Goal: Check status: Check status

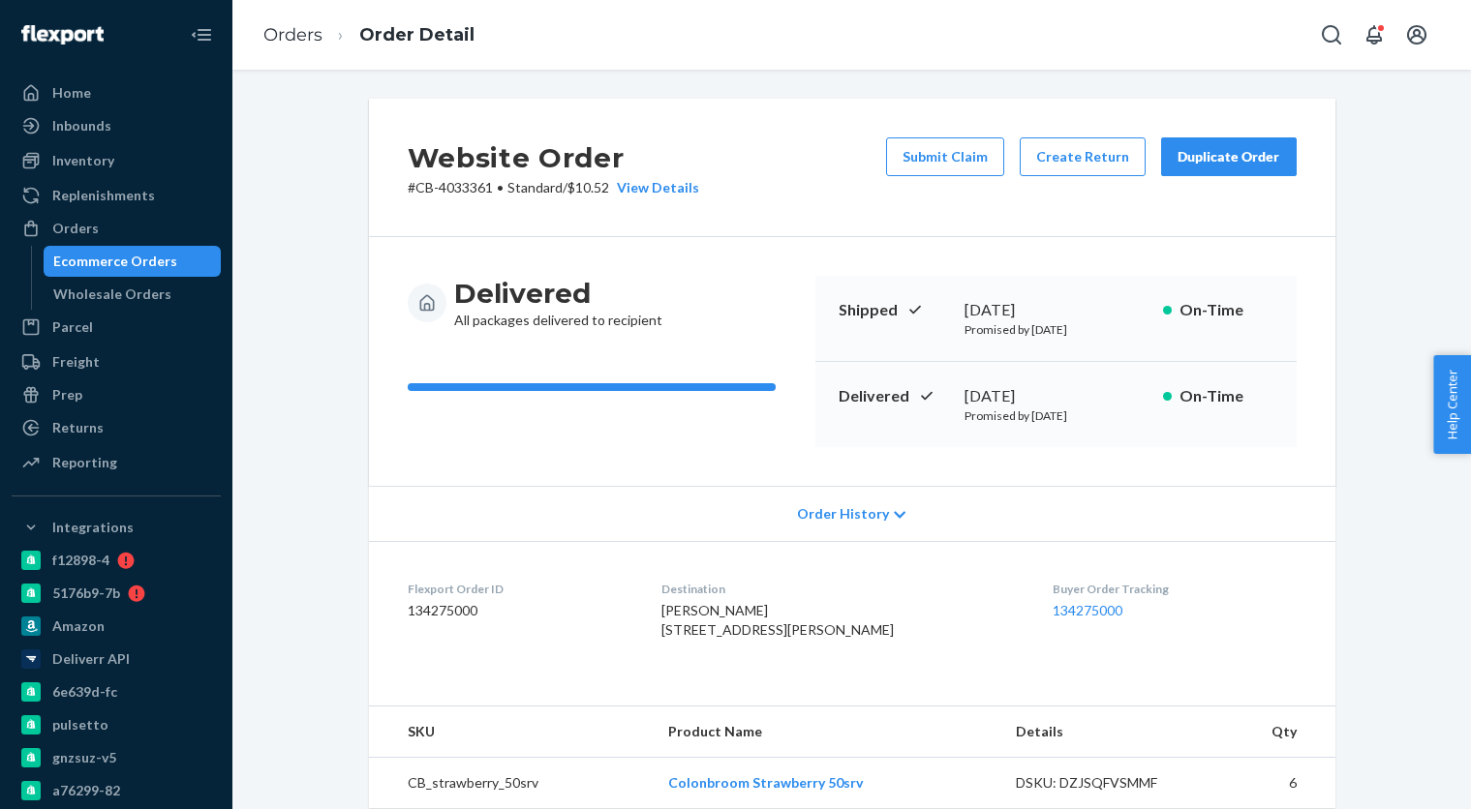
scroll to position [331, 0]
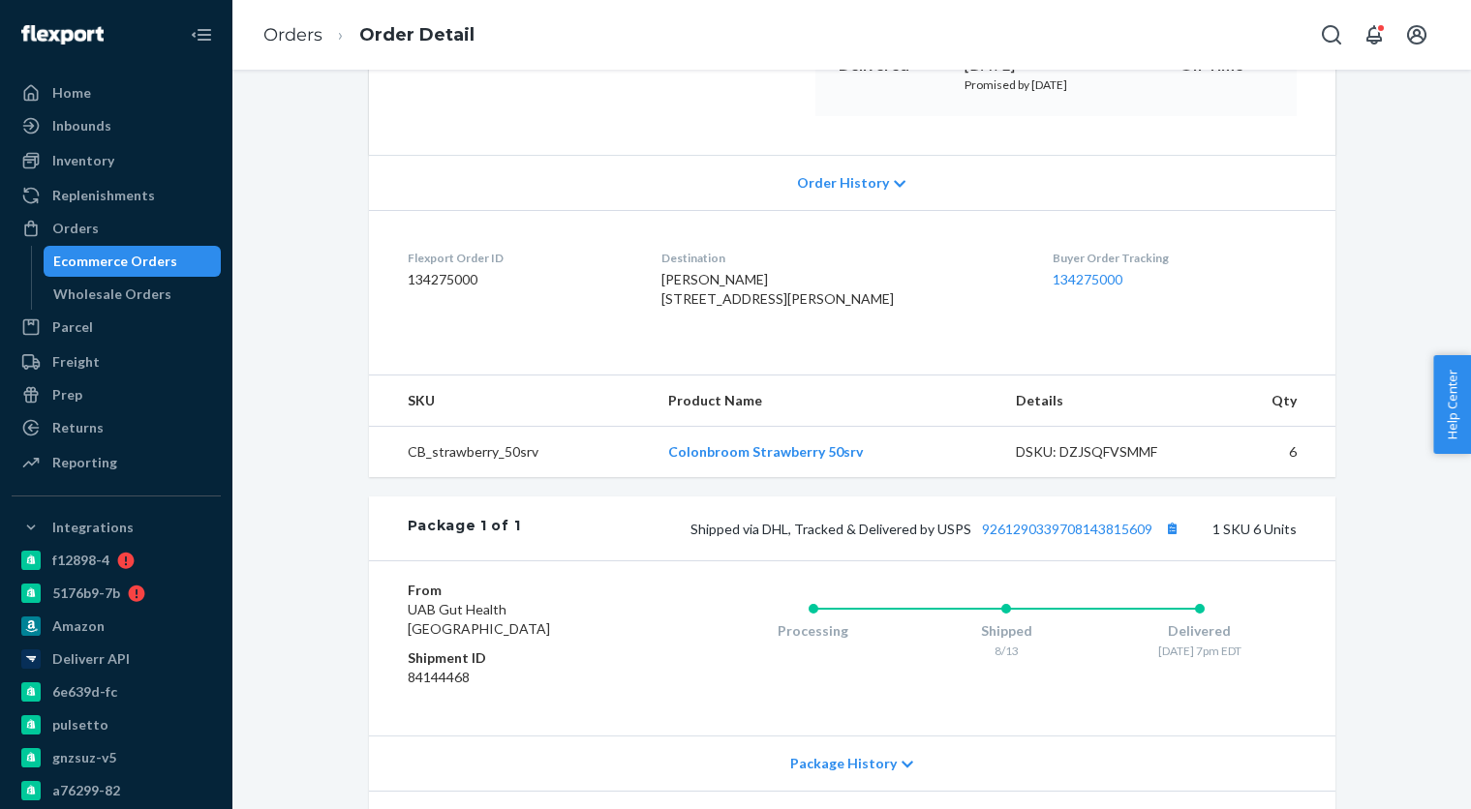
click at [101, 268] on div "Ecommerce Orders" at bounding box center [115, 261] width 124 height 19
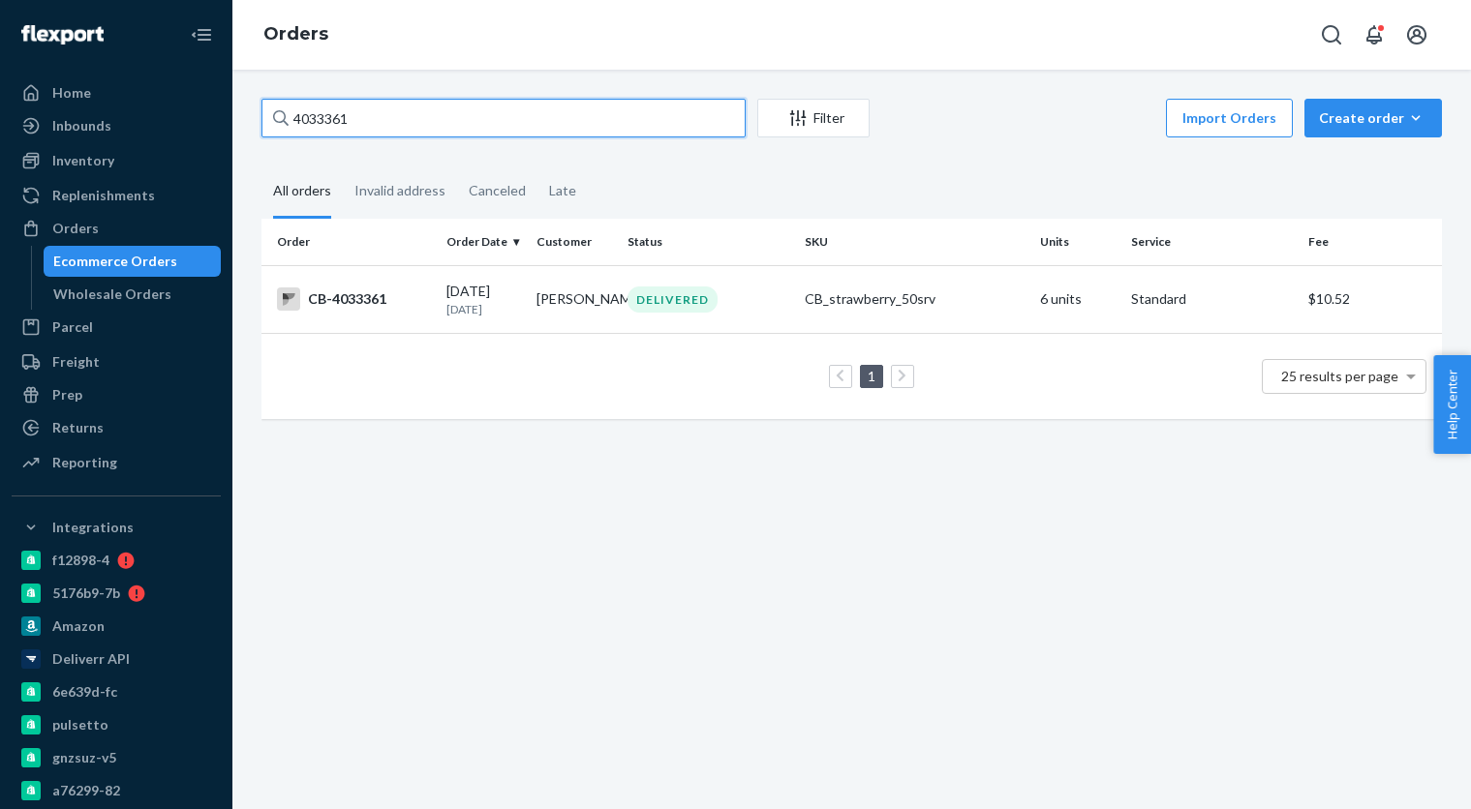
paste input "4797"
type input "4034797"
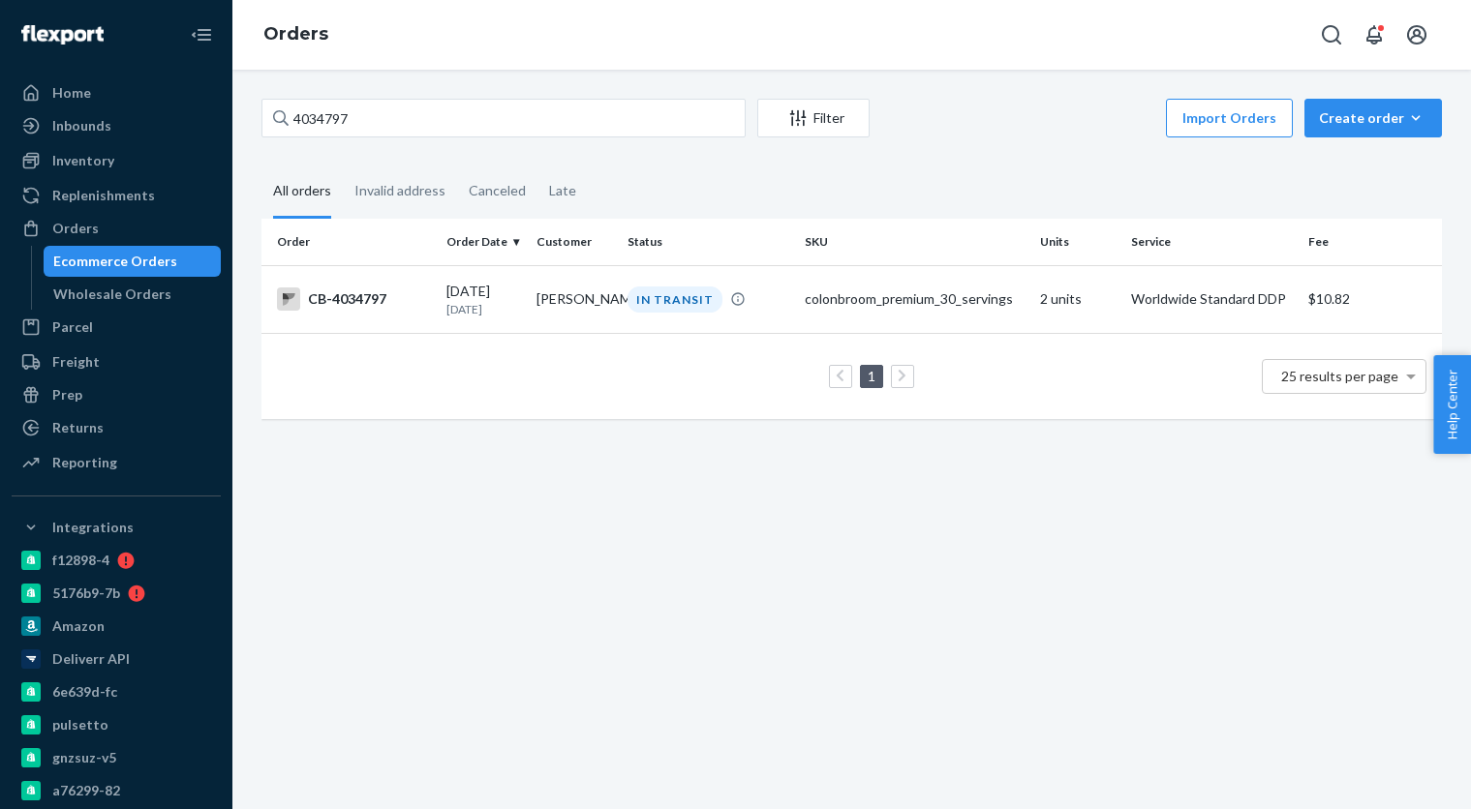
click at [482, 319] on td "[DATE] [DATE]" at bounding box center [484, 299] width 90 height 68
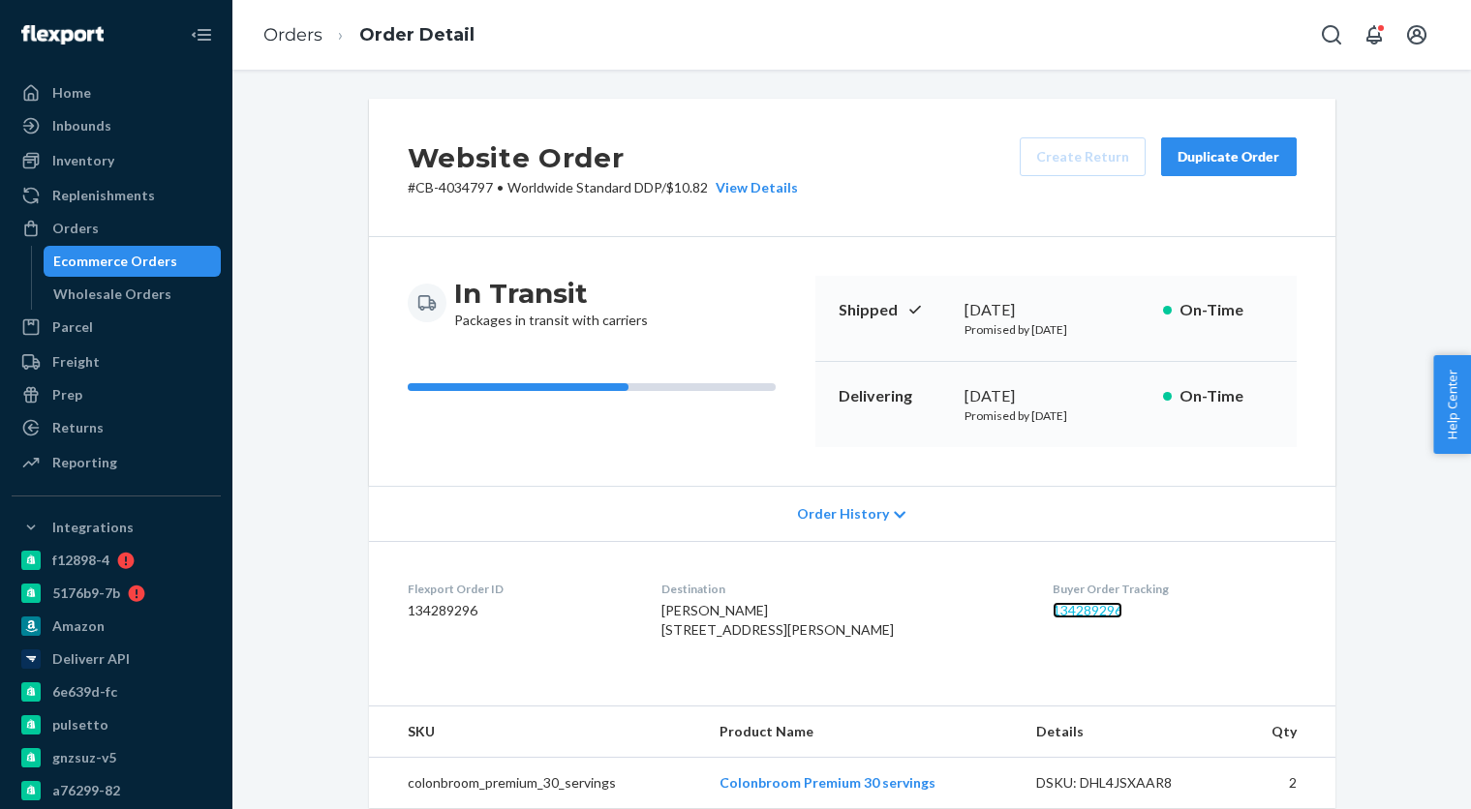
click at [1059, 612] on link "134289296" at bounding box center [1087, 610] width 70 height 16
click at [184, 267] on div "Ecommerce Orders" at bounding box center [133, 261] width 174 height 27
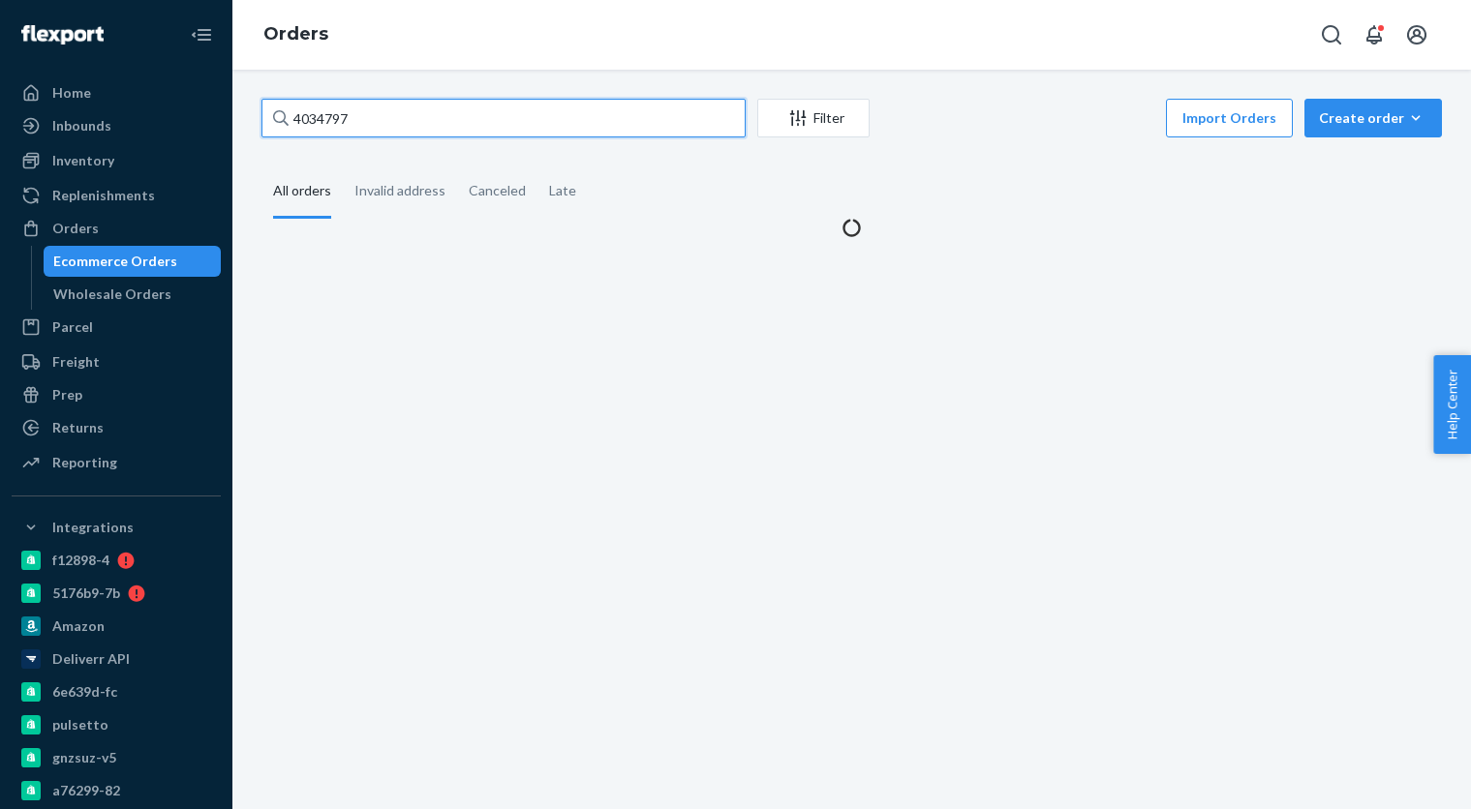
click at [419, 119] on input "4034797" at bounding box center [503, 118] width 484 height 39
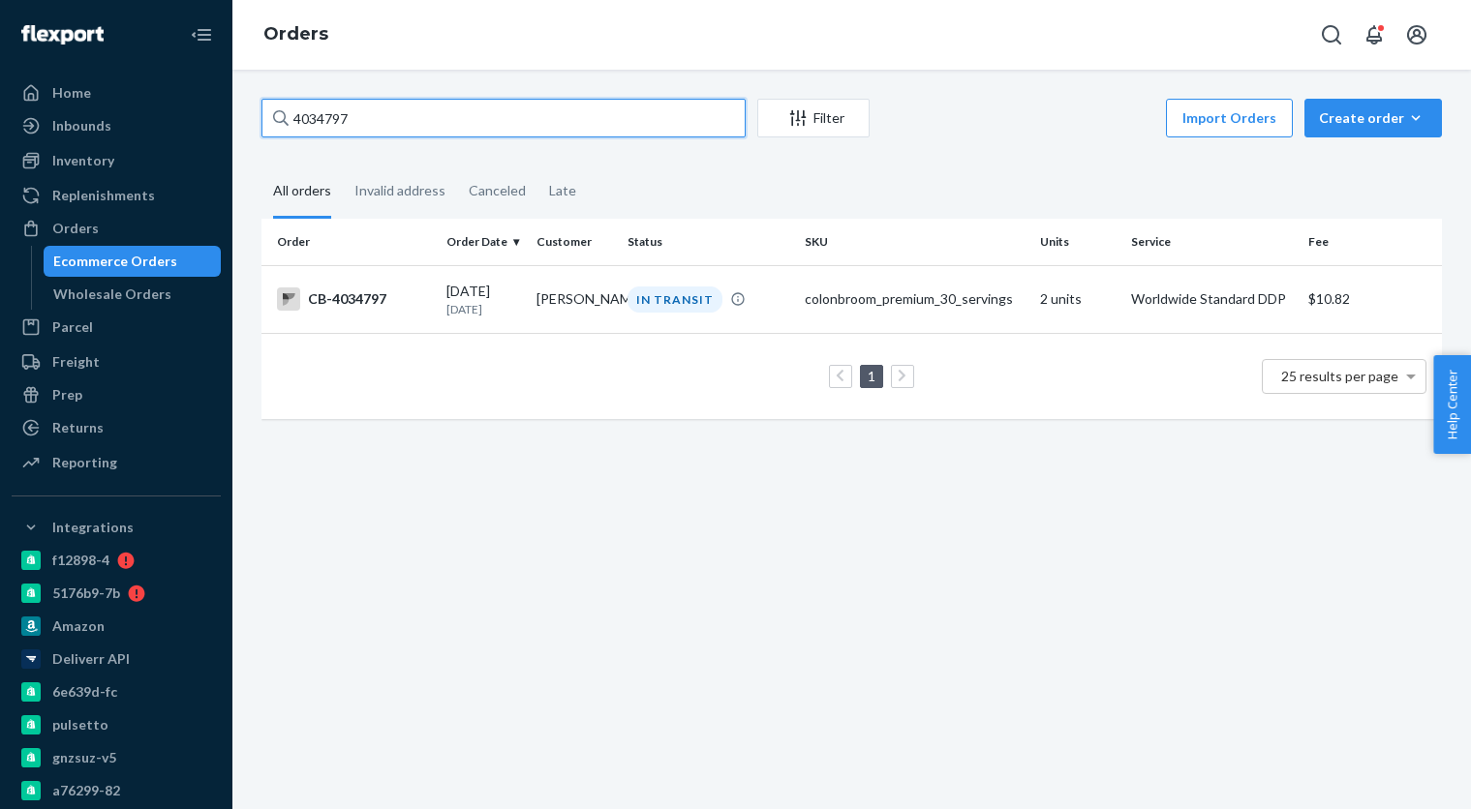
paste input "60262"
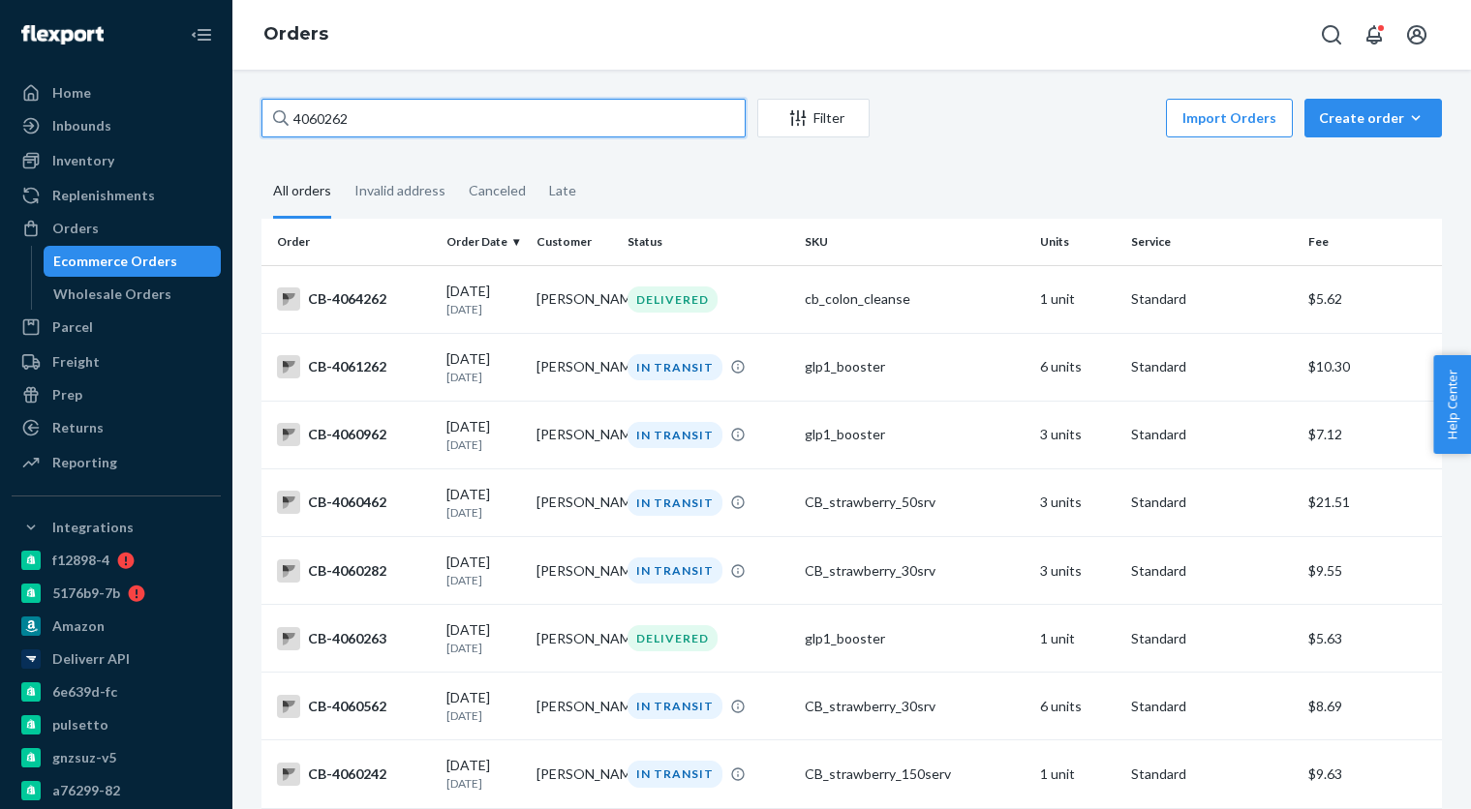
drag, startPoint x: 462, startPoint y: 116, endPoint x: 839, endPoint y: 147, distance: 378.9
click at [463, 115] on input "4060262" at bounding box center [503, 118] width 484 height 39
click at [187, 246] on link "Ecommerce Orders" at bounding box center [133, 261] width 178 height 31
click at [449, 122] on input "4060262" at bounding box center [503, 118] width 484 height 39
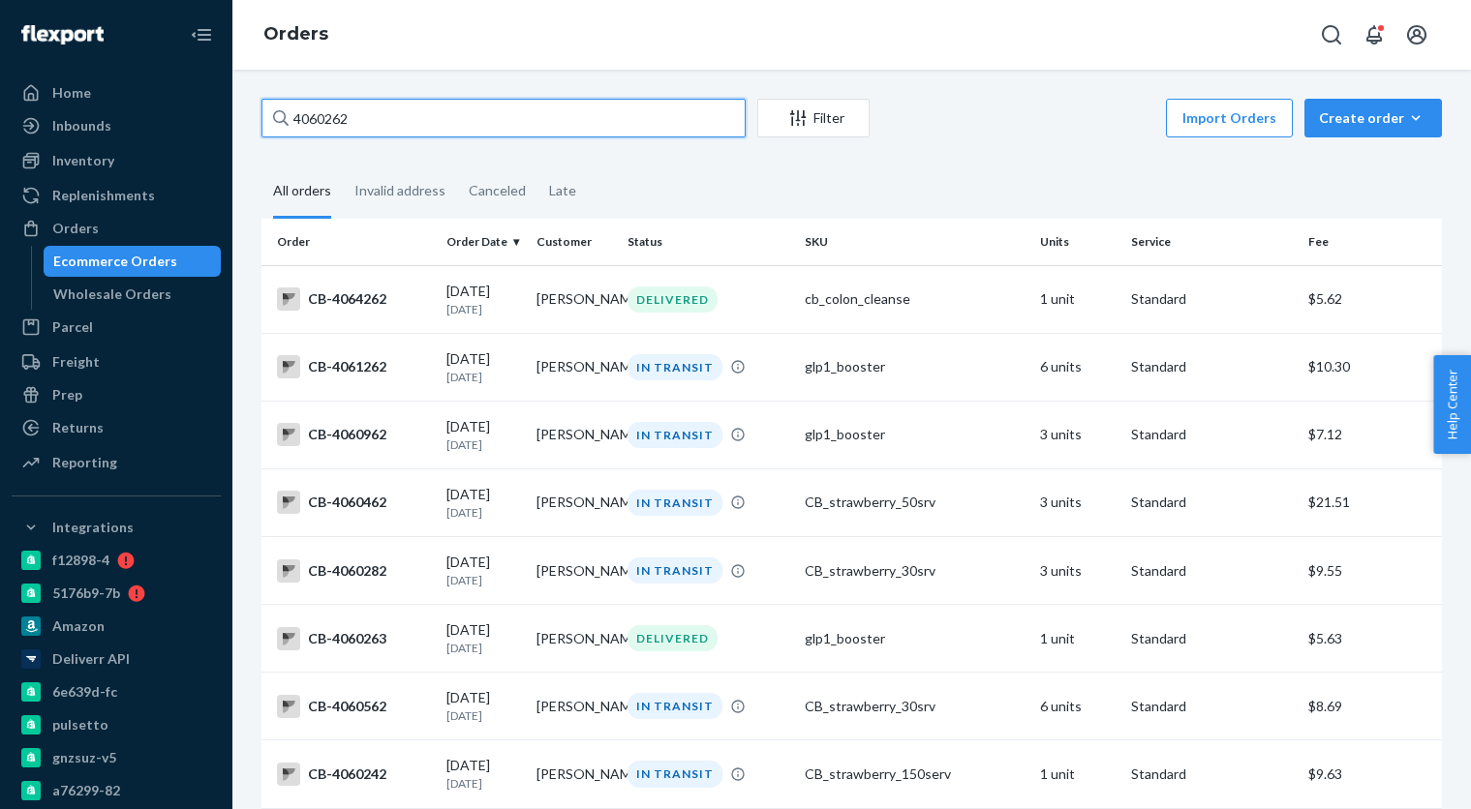
paste input "41221"
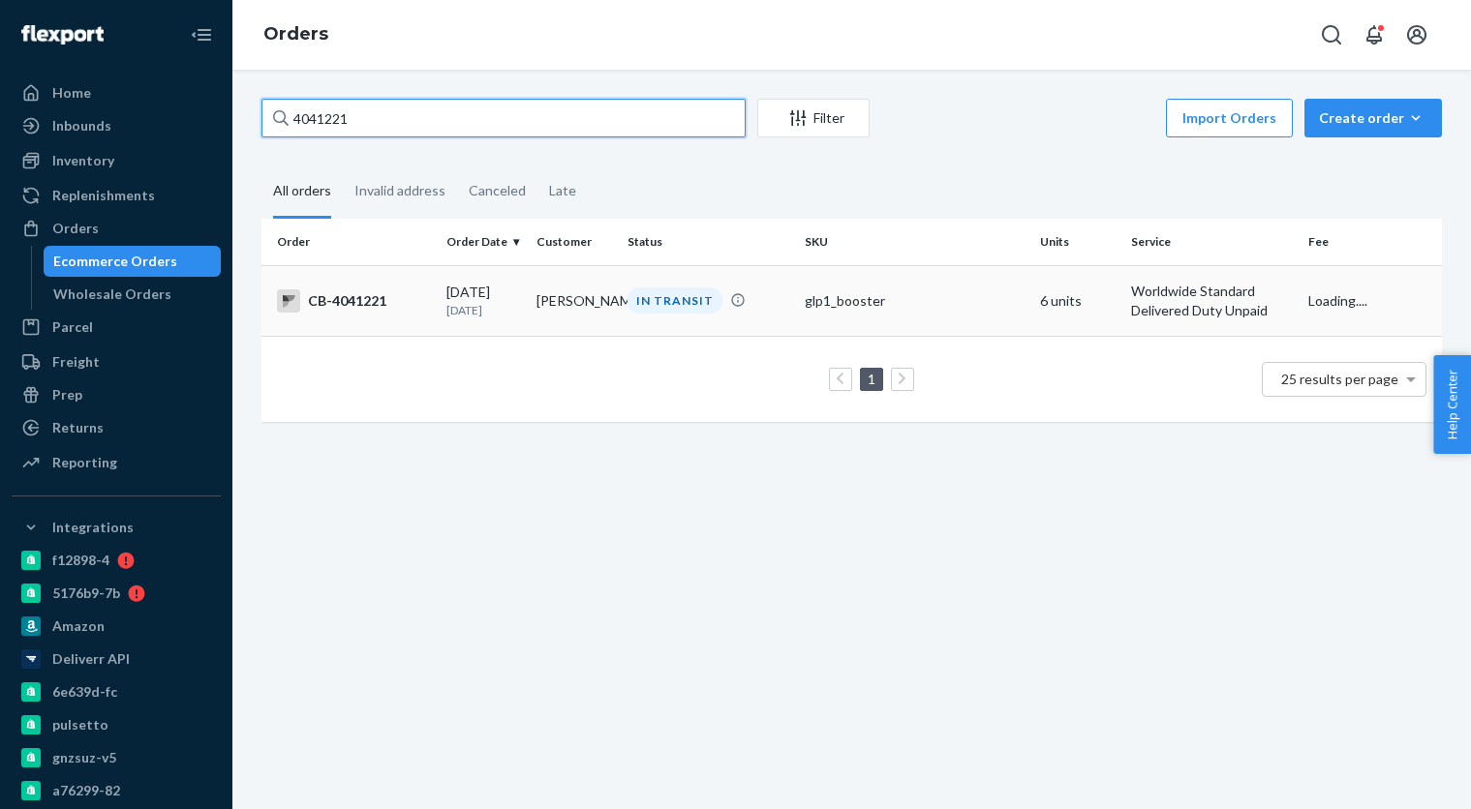
type input "4041221"
click at [512, 302] on p "[DATE]" at bounding box center [483, 310] width 75 height 16
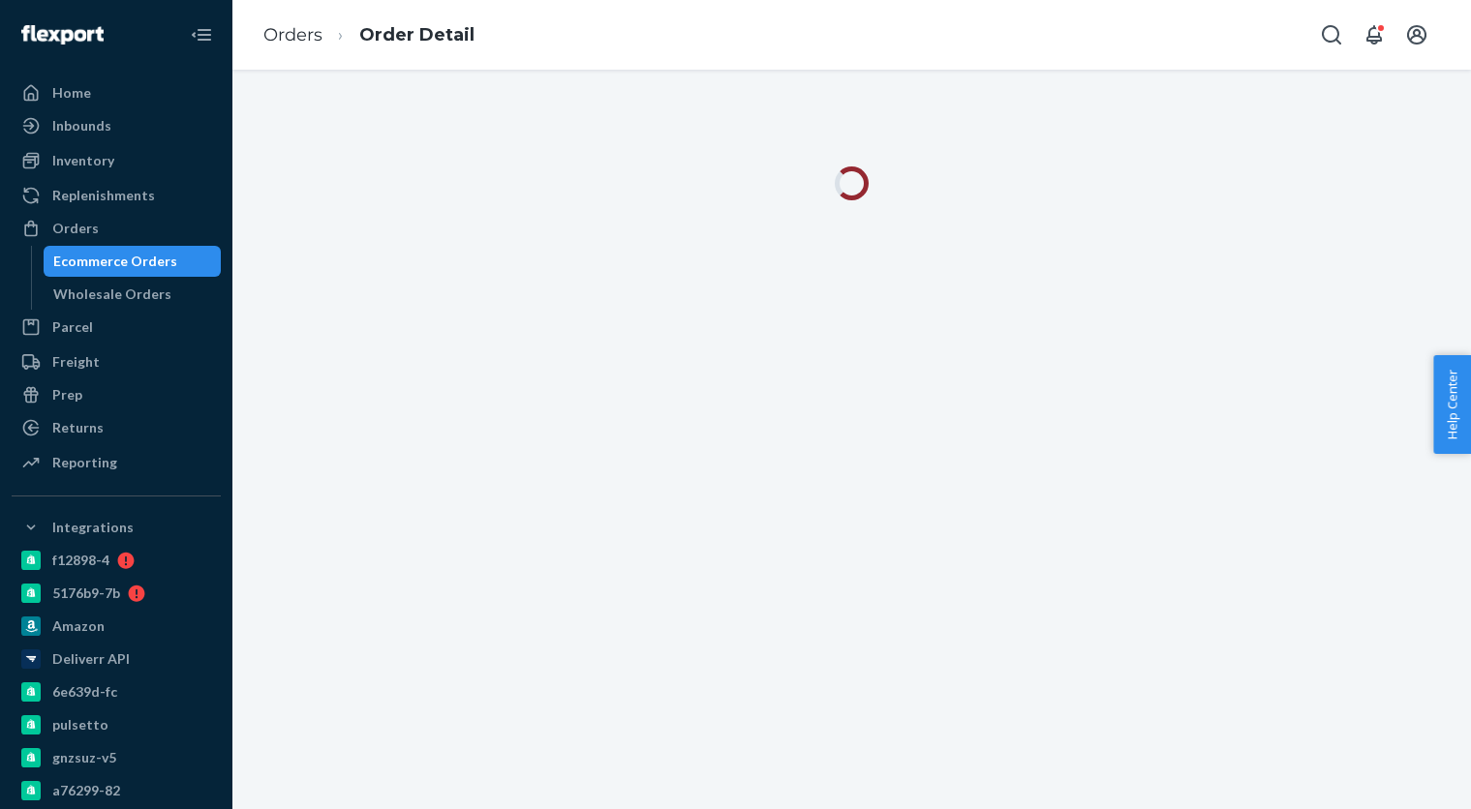
click at [140, 258] on div "Ecommerce Orders" at bounding box center [115, 261] width 124 height 19
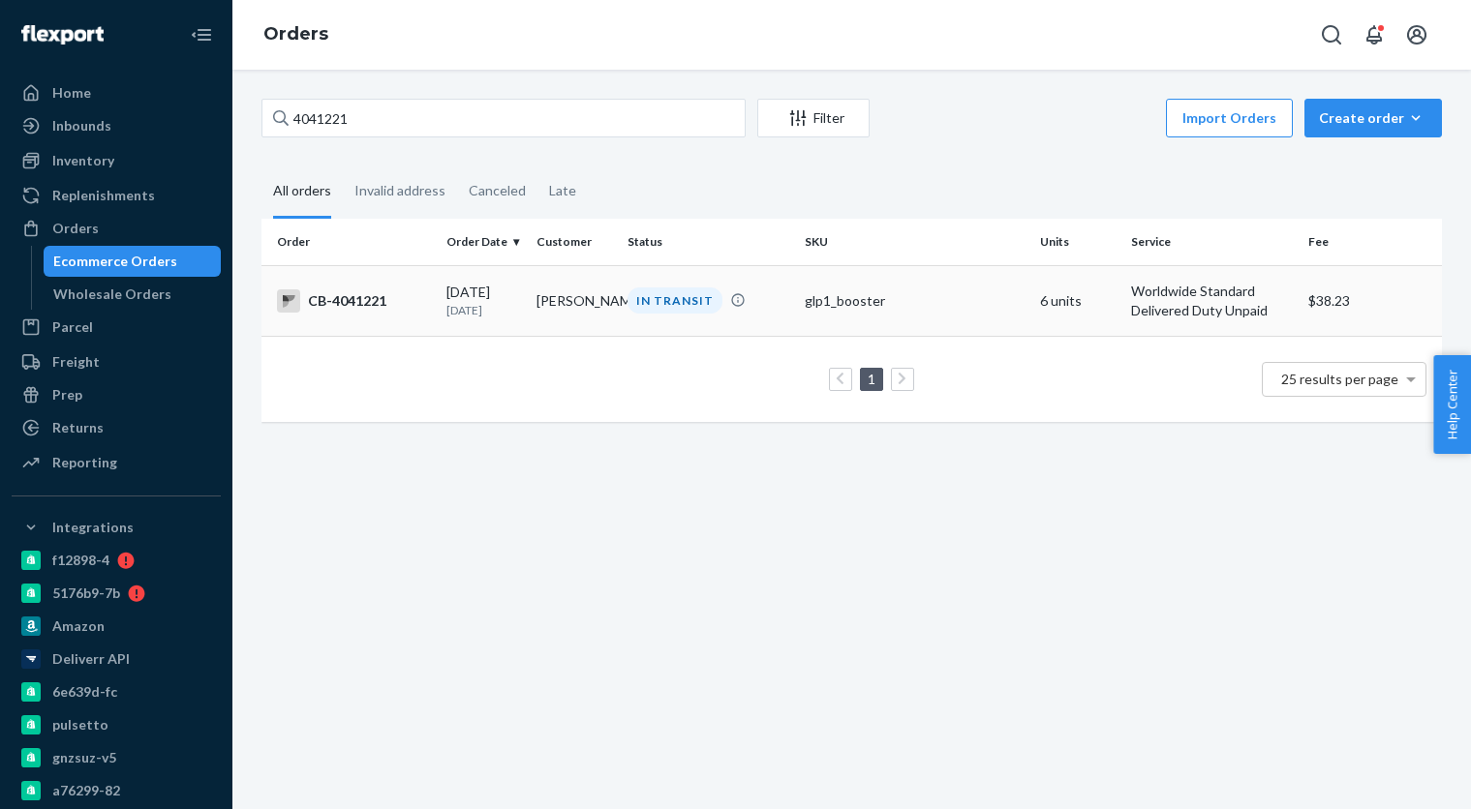
click at [543, 299] on td "[PERSON_NAME]" at bounding box center [574, 300] width 90 height 71
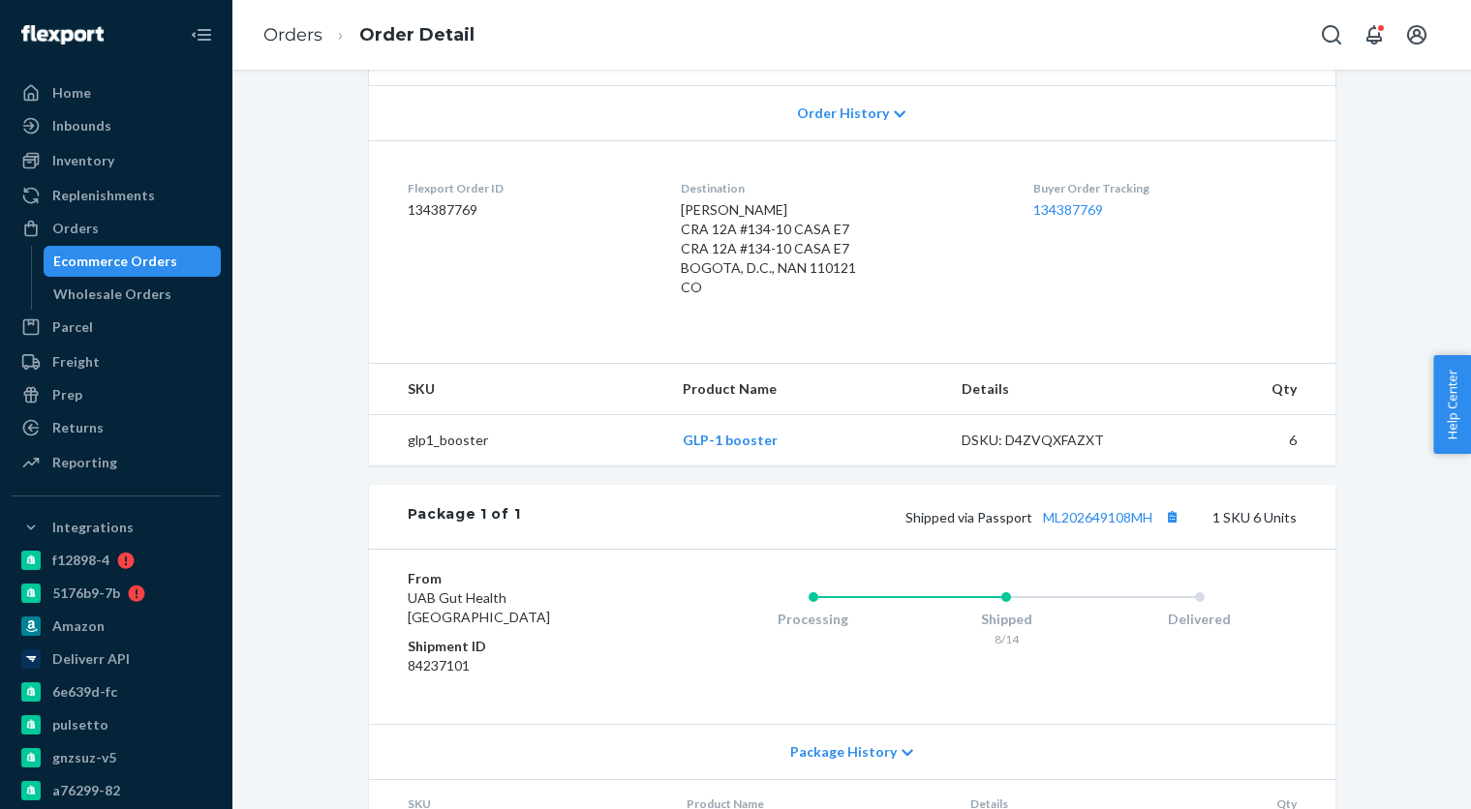
scroll to position [484, 0]
click at [1091, 205] on link "134387769" at bounding box center [1068, 207] width 70 height 16
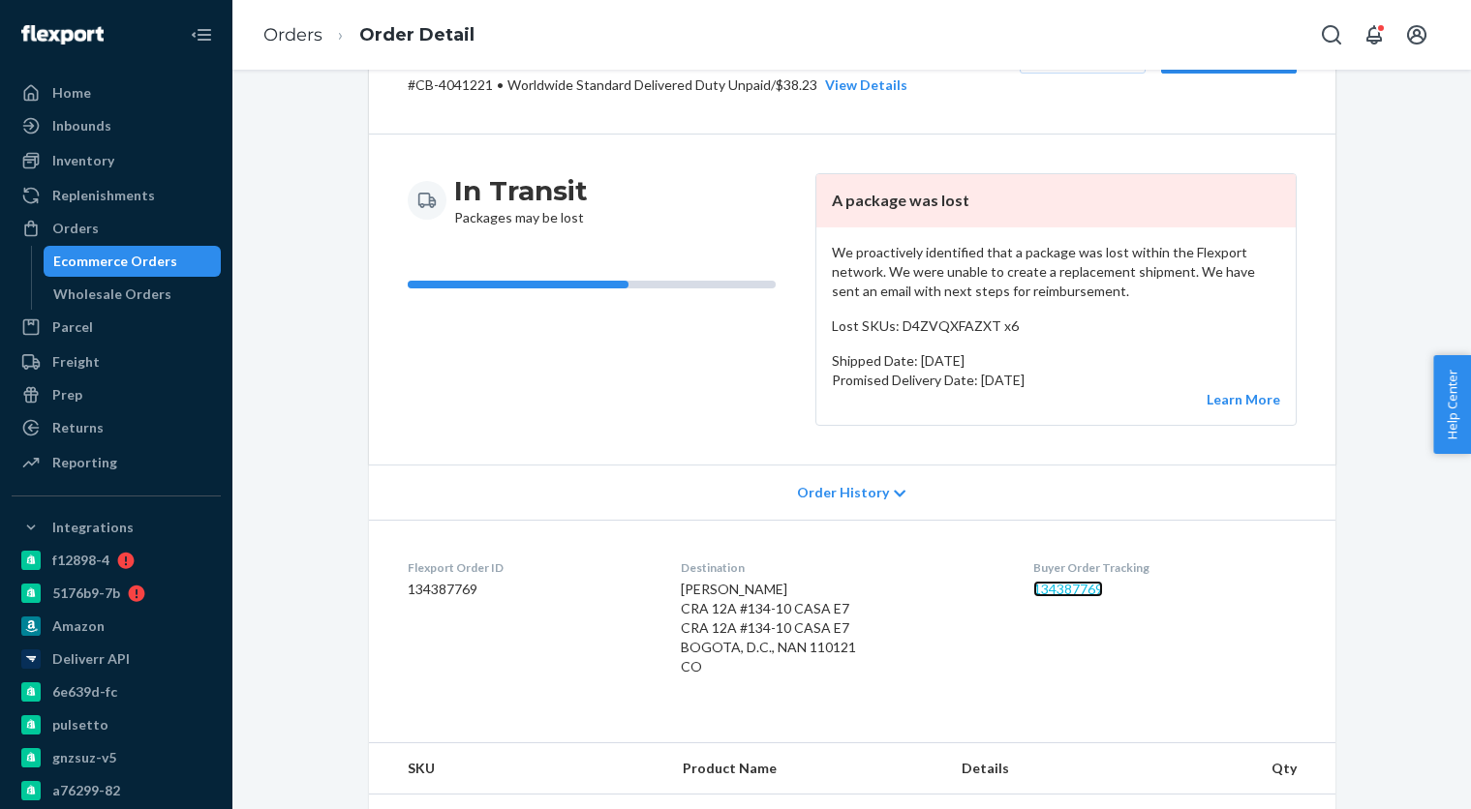
scroll to position [0, 0]
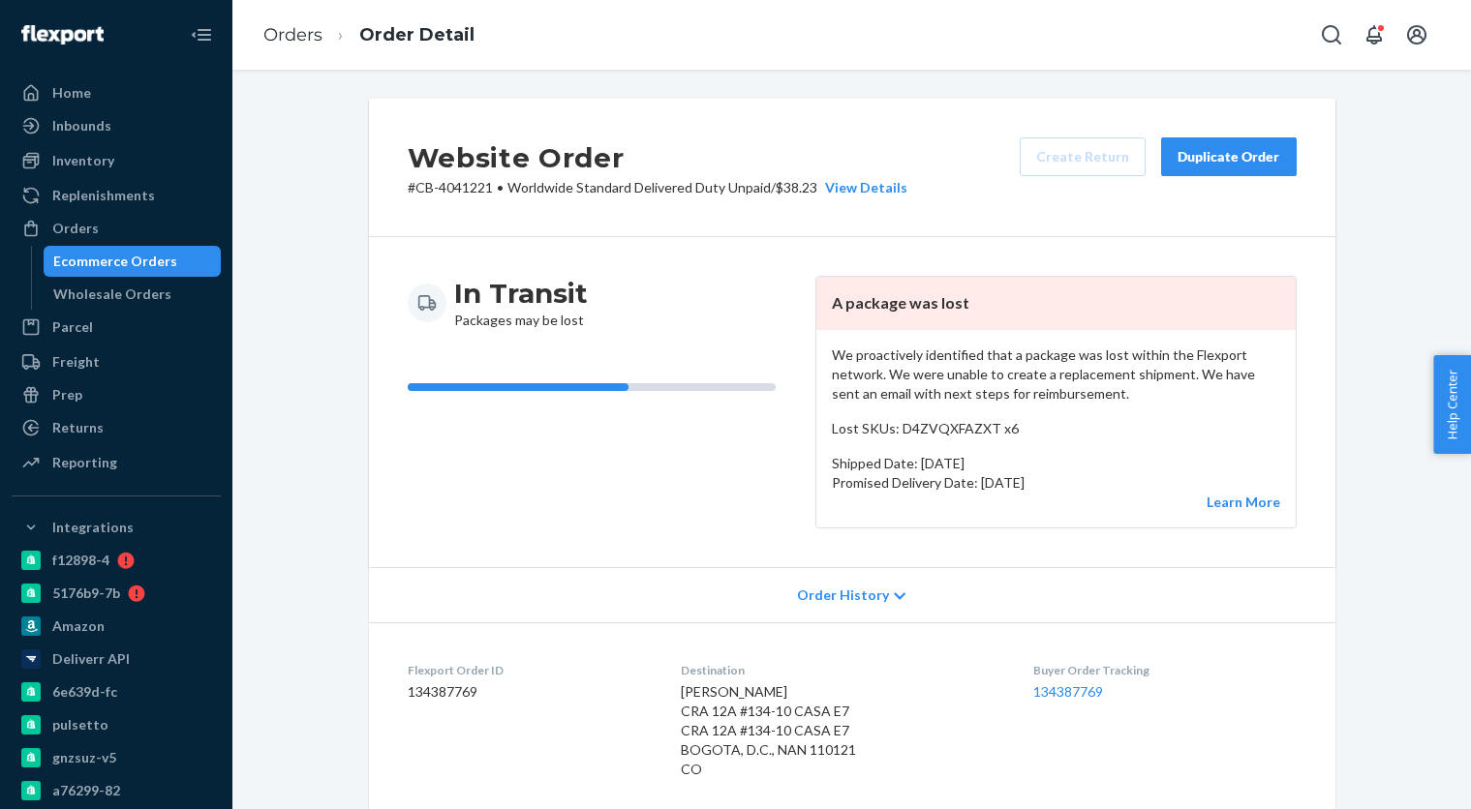
click at [126, 267] on div "Ecommerce Orders" at bounding box center [115, 261] width 124 height 19
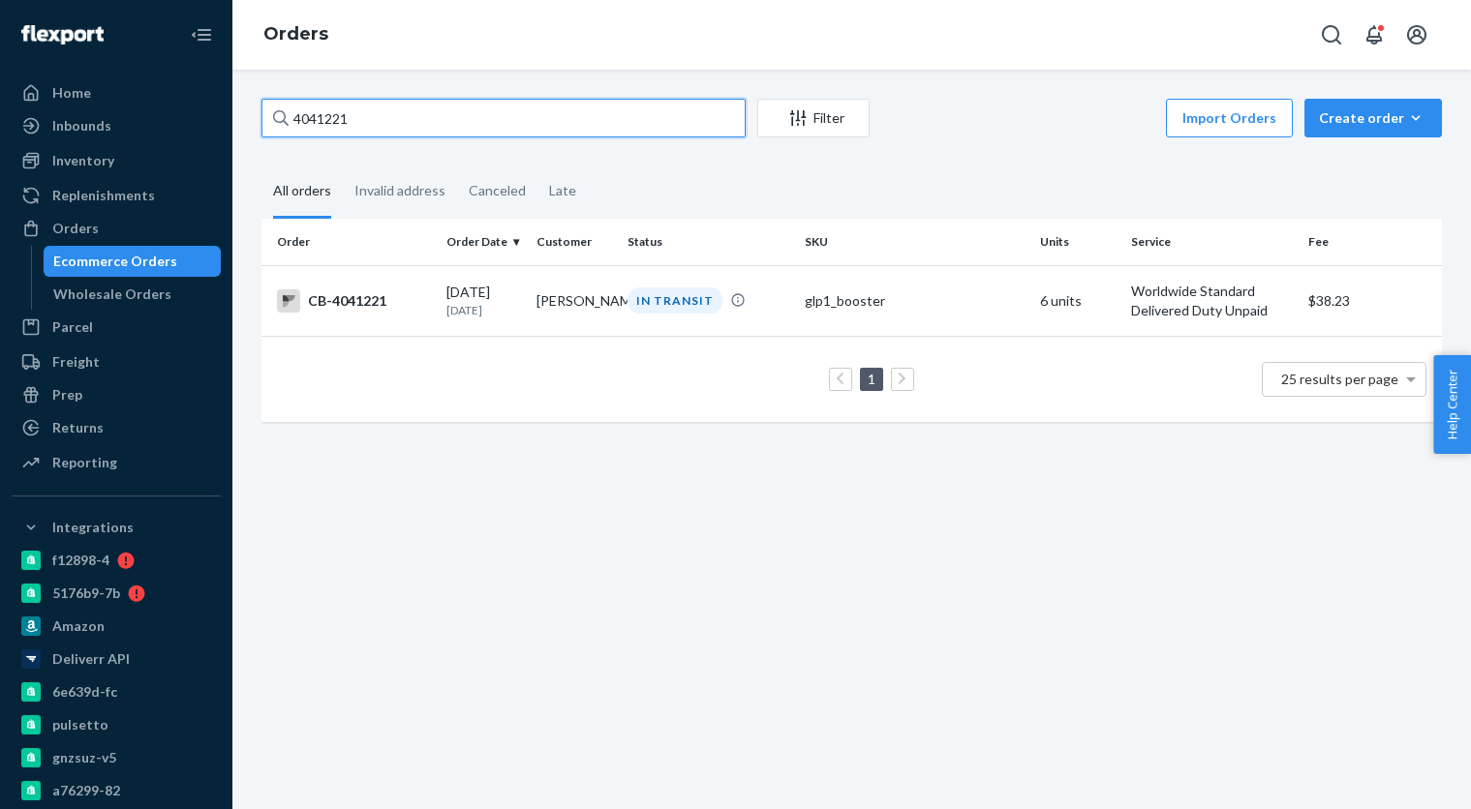
paste input "3977947"
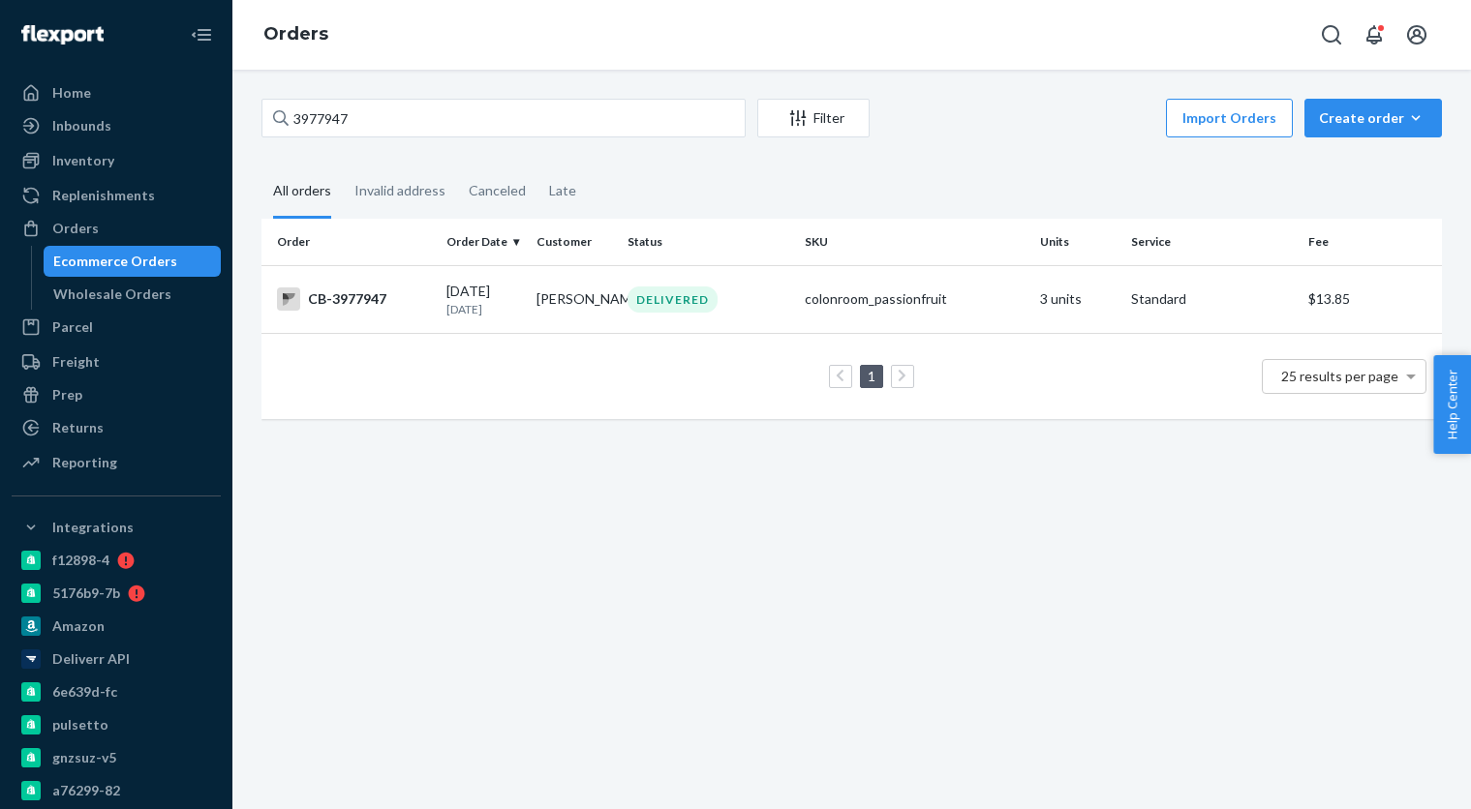
click at [93, 259] on div "Ecommerce Orders" at bounding box center [115, 261] width 124 height 19
paste input "4074843"
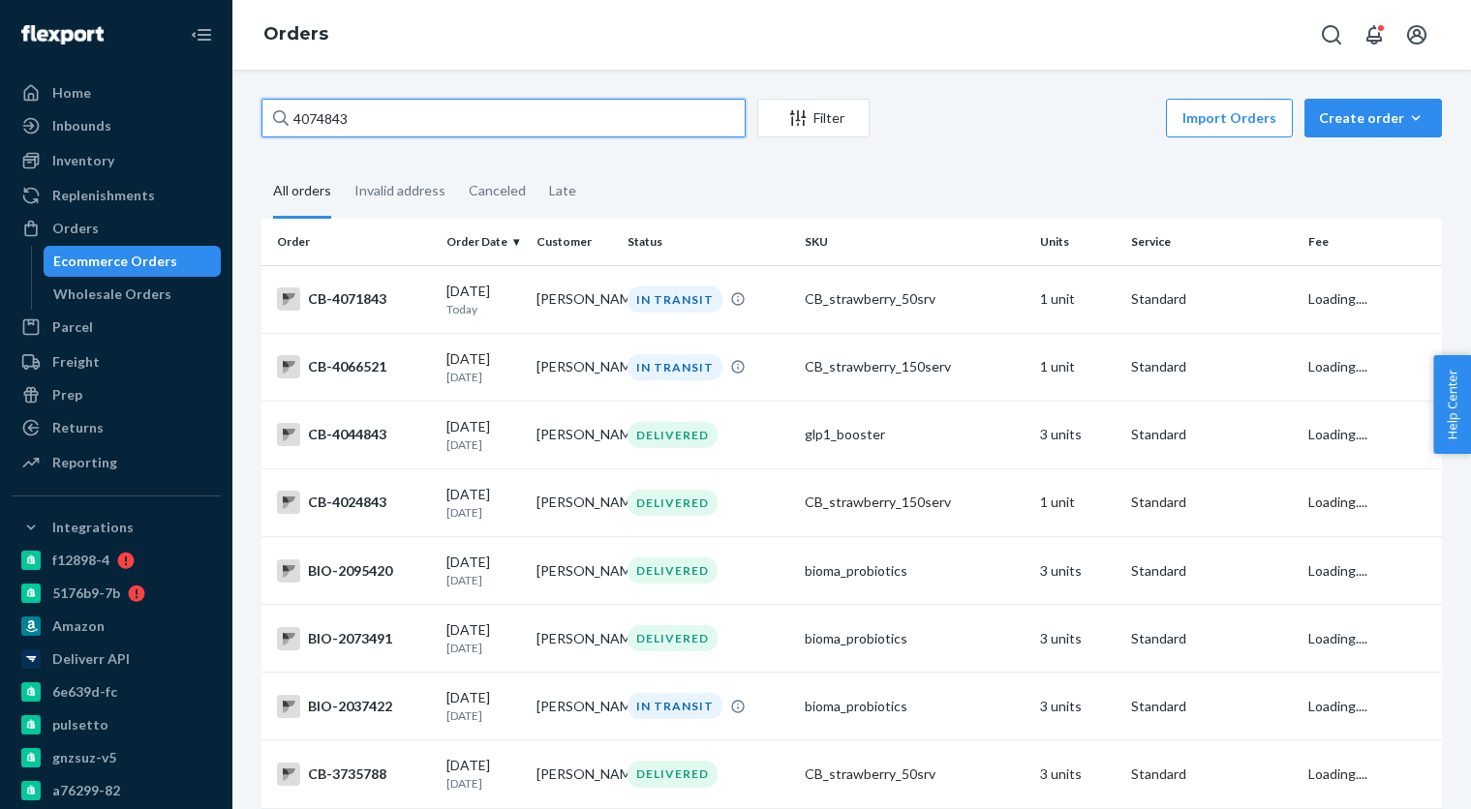
type input "4074843"
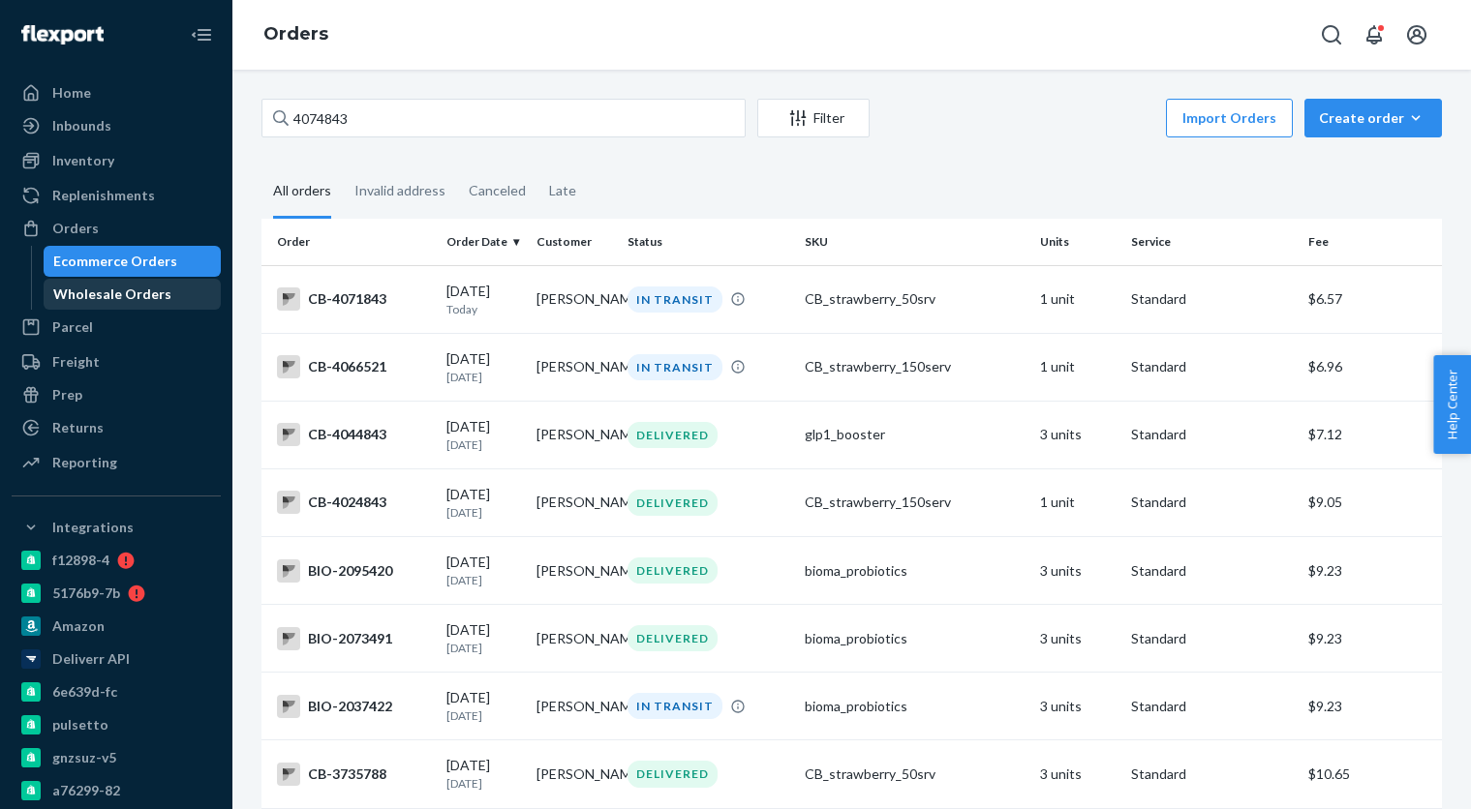
click at [133, 288] on div "Wholesale Orders" at bounding box center [112, 294] width 118 height 19
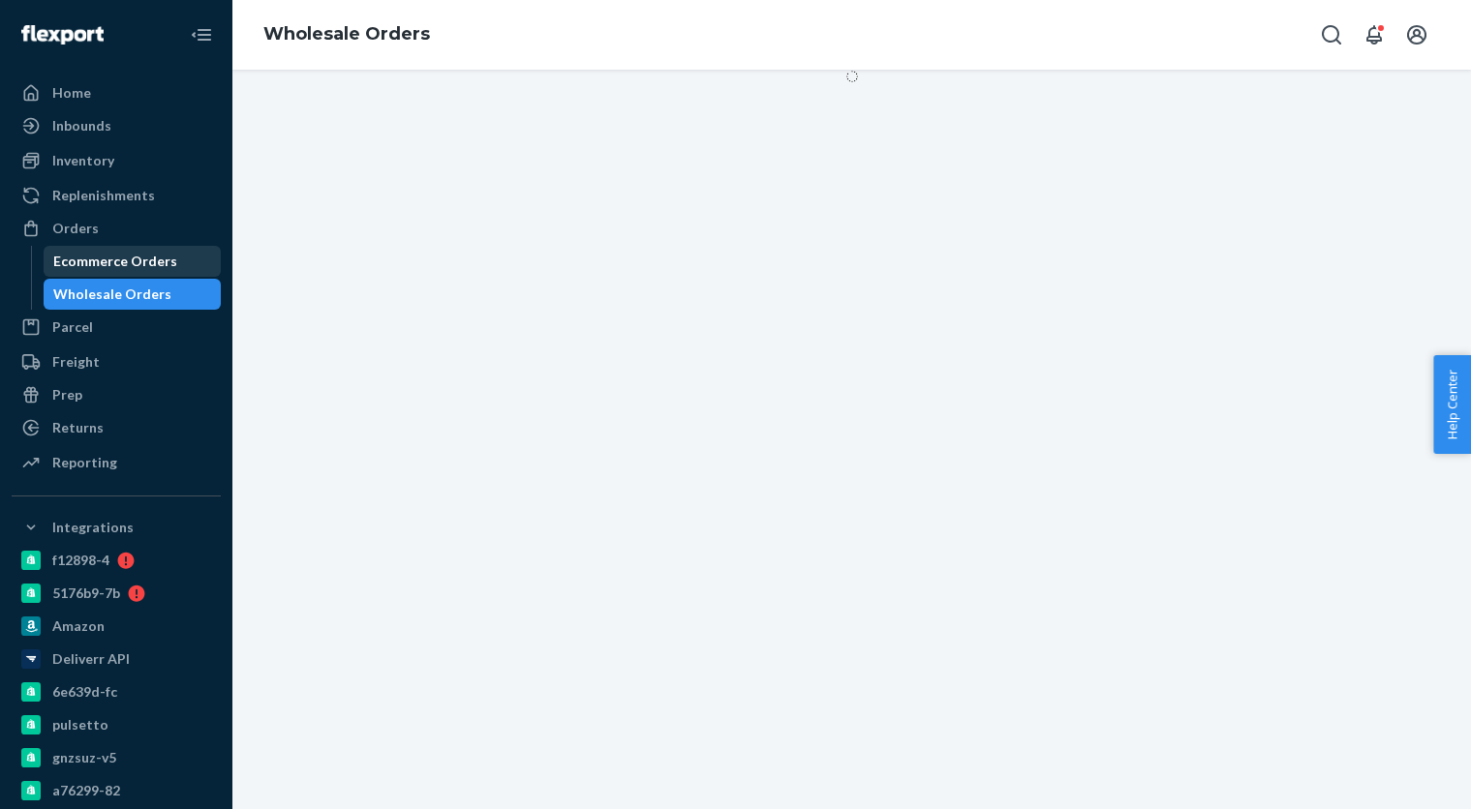
click at [130, 260] on div "Ecommerce Orders" at bounding box center [115, 261] width 124 height 19
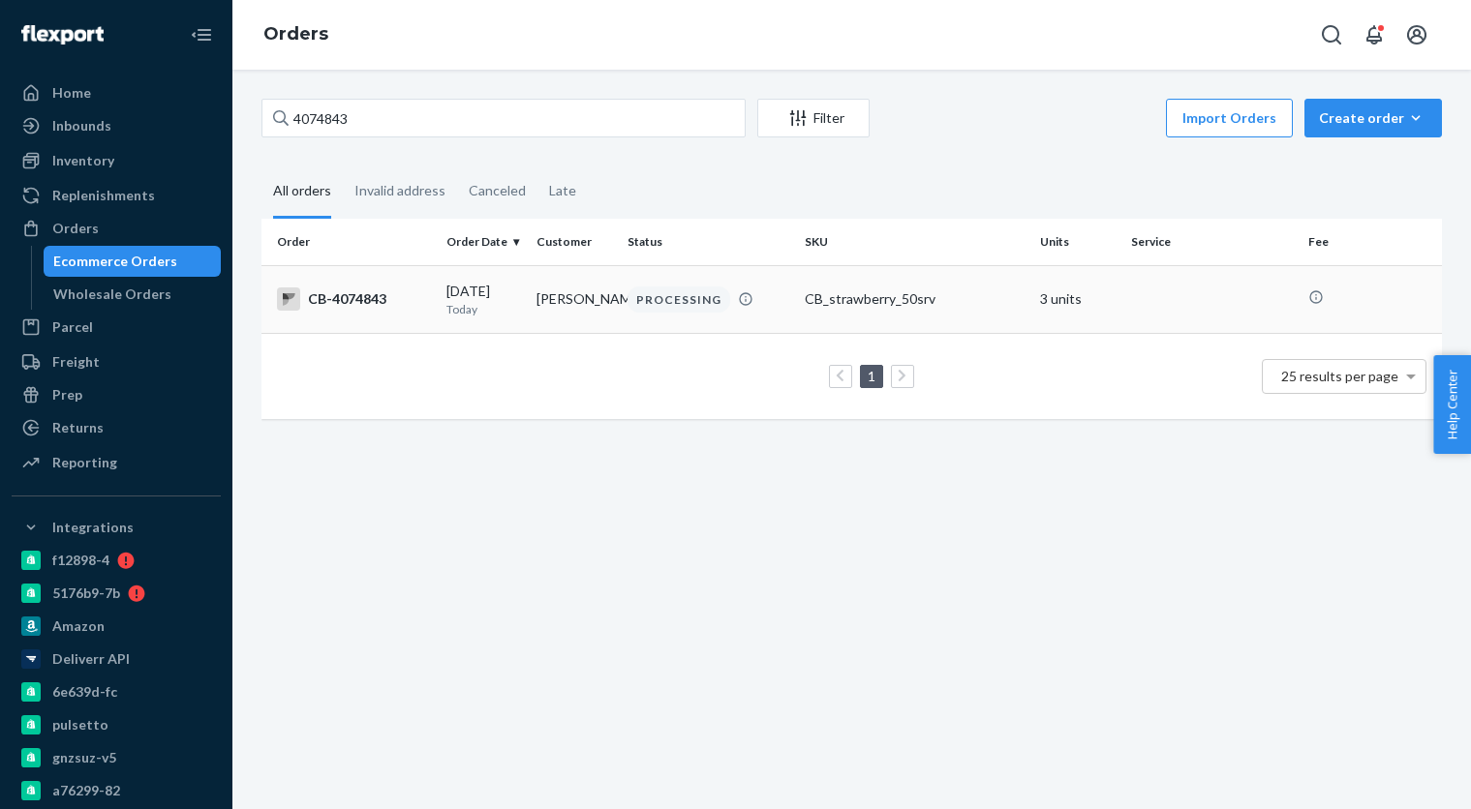
click at [537, 303] on td "[PERSON_NAME]" at bounding box center [574, 299] width 90 height 68
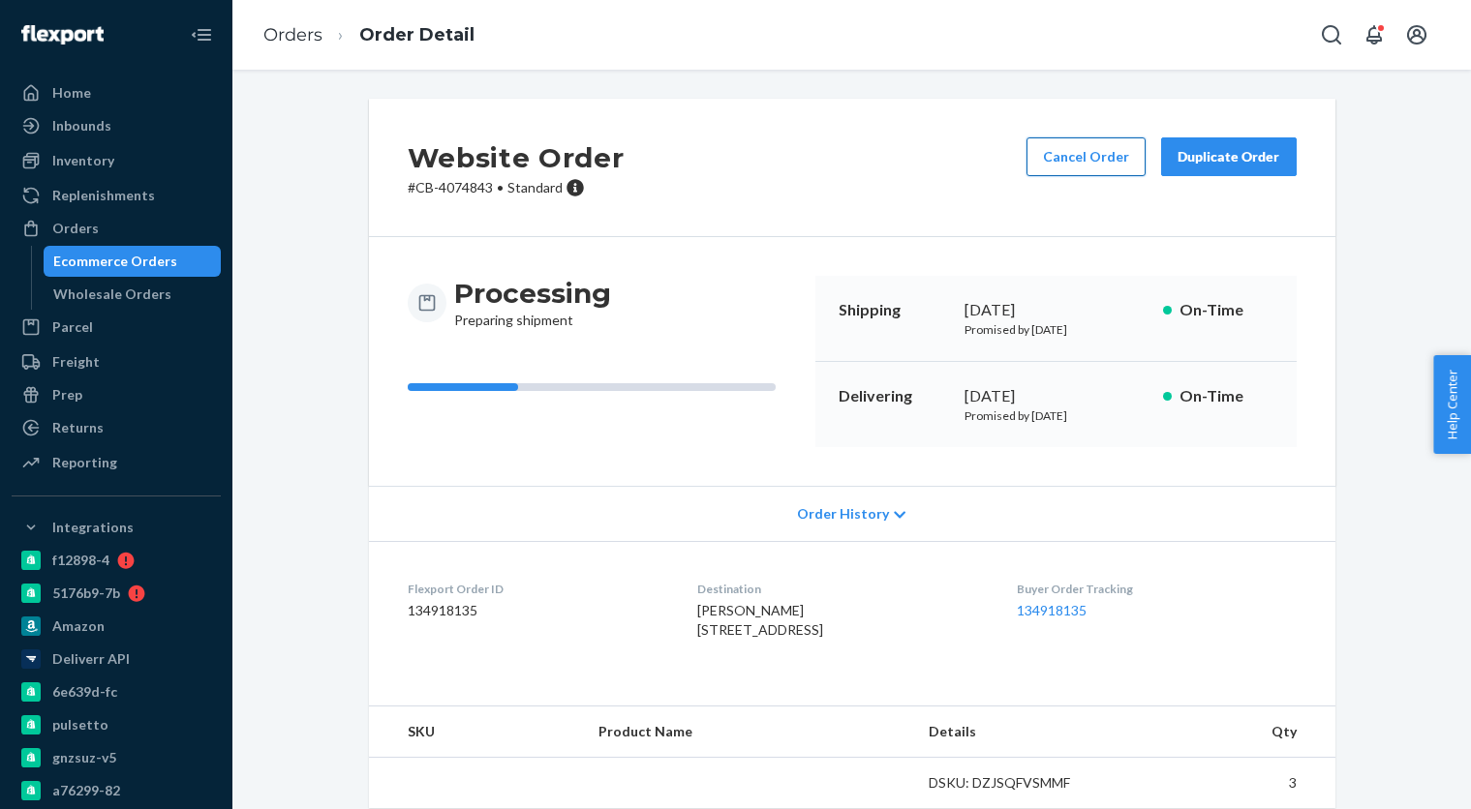
click at [1075, 148] on button "Cancel Order" at bounding box center [1085, 156] width 119 height 39
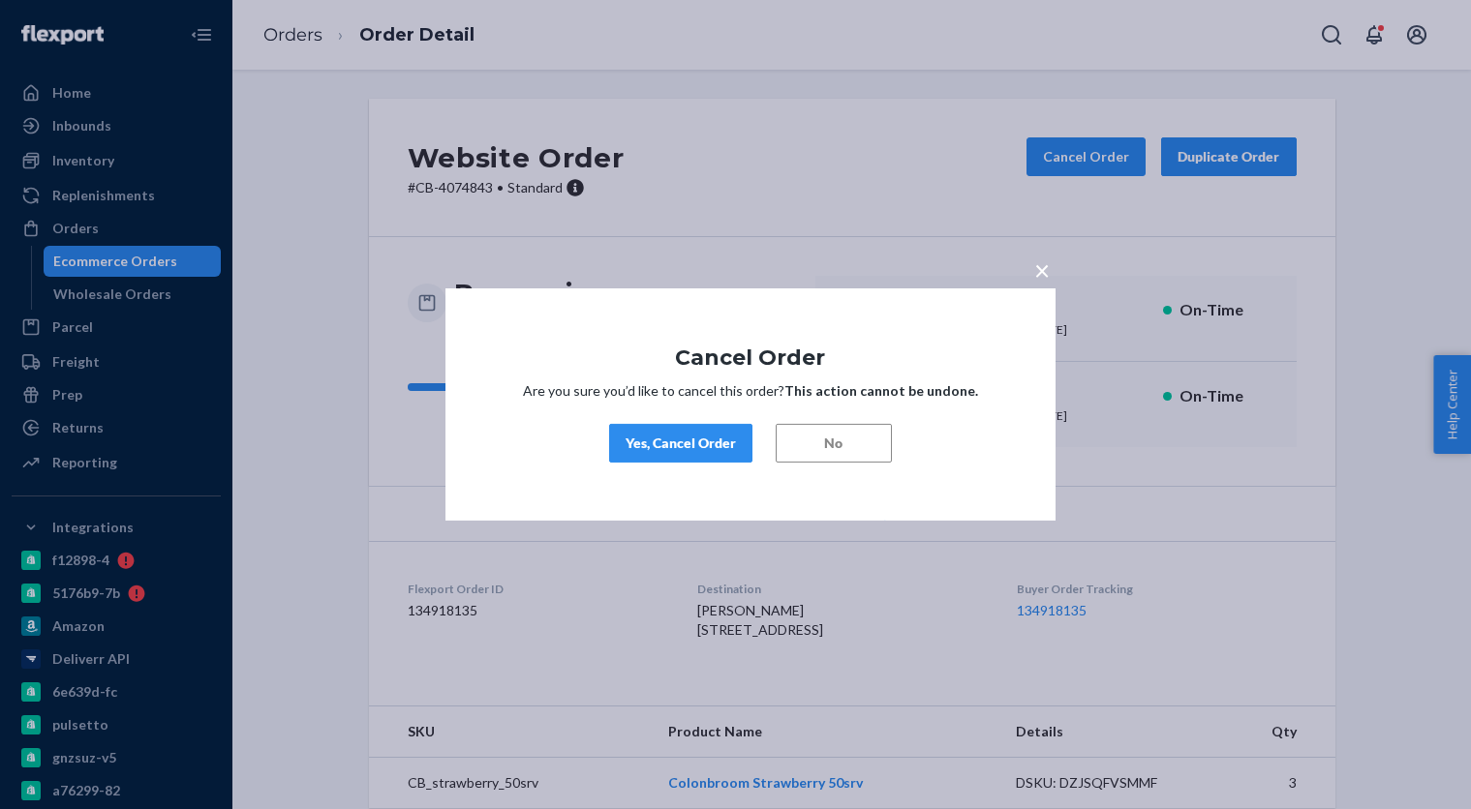
click at [726, 426] on button "Yes, Cancel Order" at bounding box center [680, 443] width 143 height 39
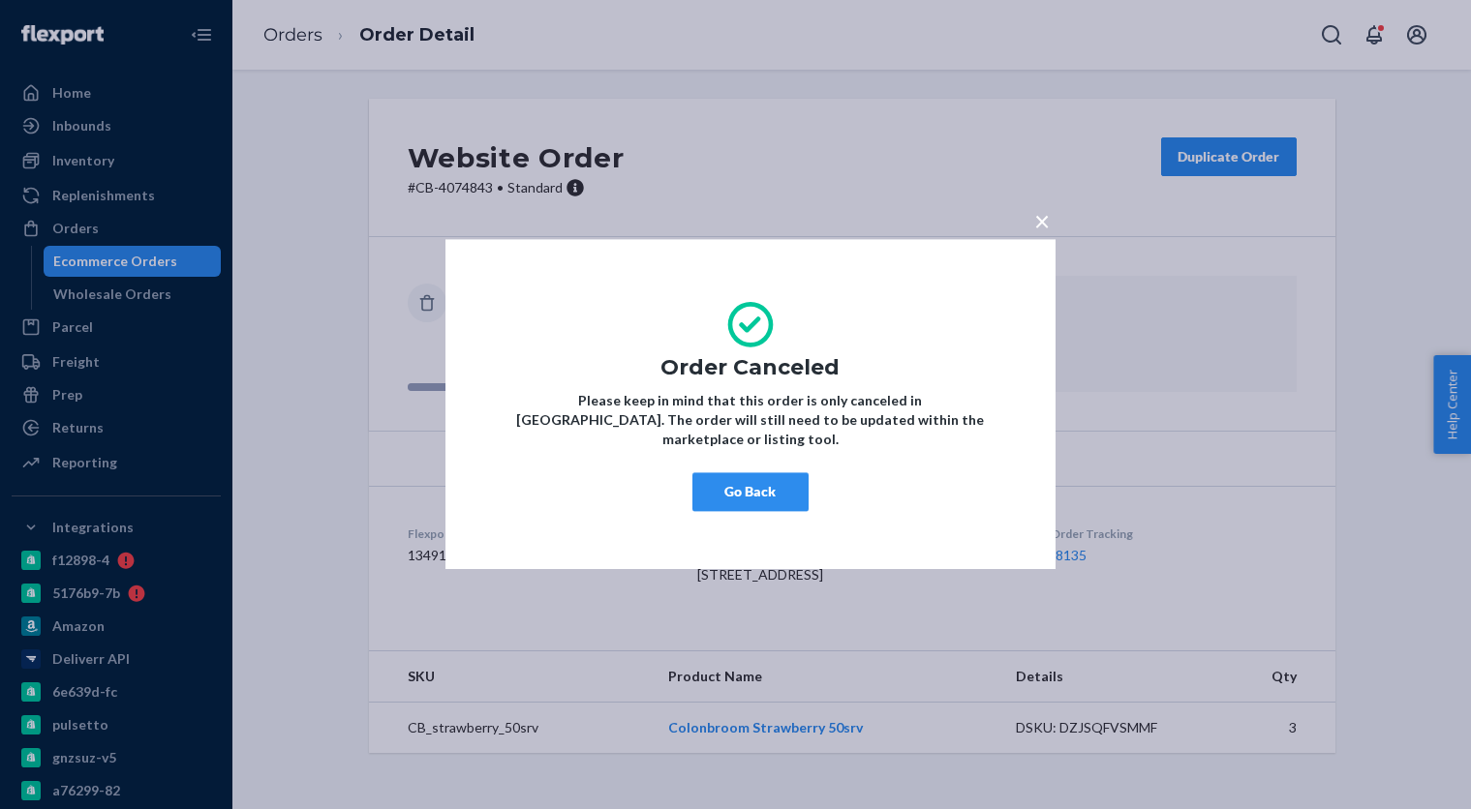
drag, startPoint x: 730, startPoint y: 471, endPoint x: 650, endPoint y: 459, distance: 81.2
click at [729, 473] on button "Go Back" at bounding box center [750, 492] width 116 height 39
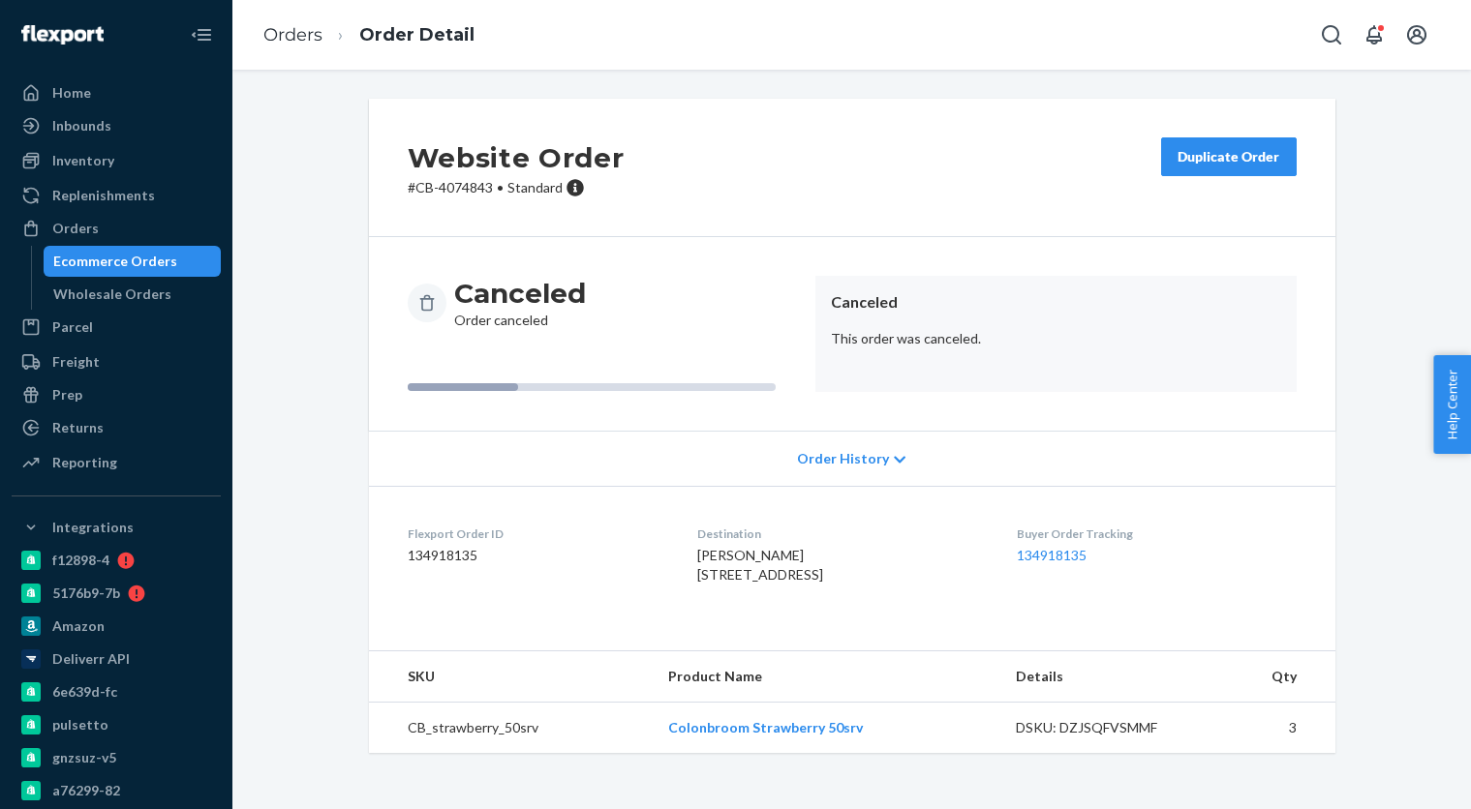
click at [144, 275] on link "Ecommerce Orders" at bounding box center [133, 261] width 178 height 31
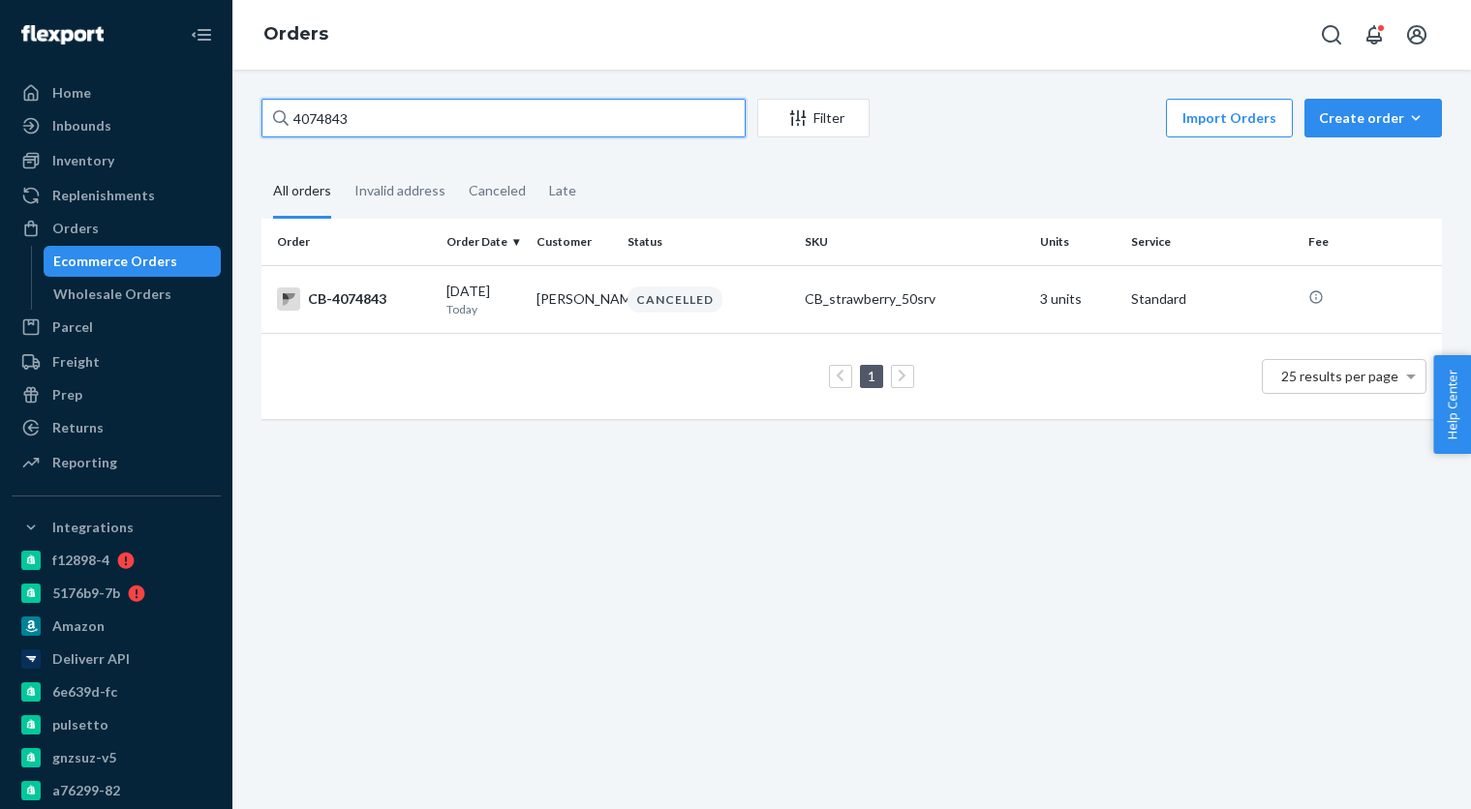
paste input "646"
drag, startPoint x: 138, startPoint y: 255, endPoint x: 399, endPoint y: 150, distance: 280.7
click at [139, 254] on div "Ecommerce Orders" at bounding box center [115, 261] width 124 height 19
click at [416, 117] on input "4074646" at bounding box center [503, 118] width 484 height 39
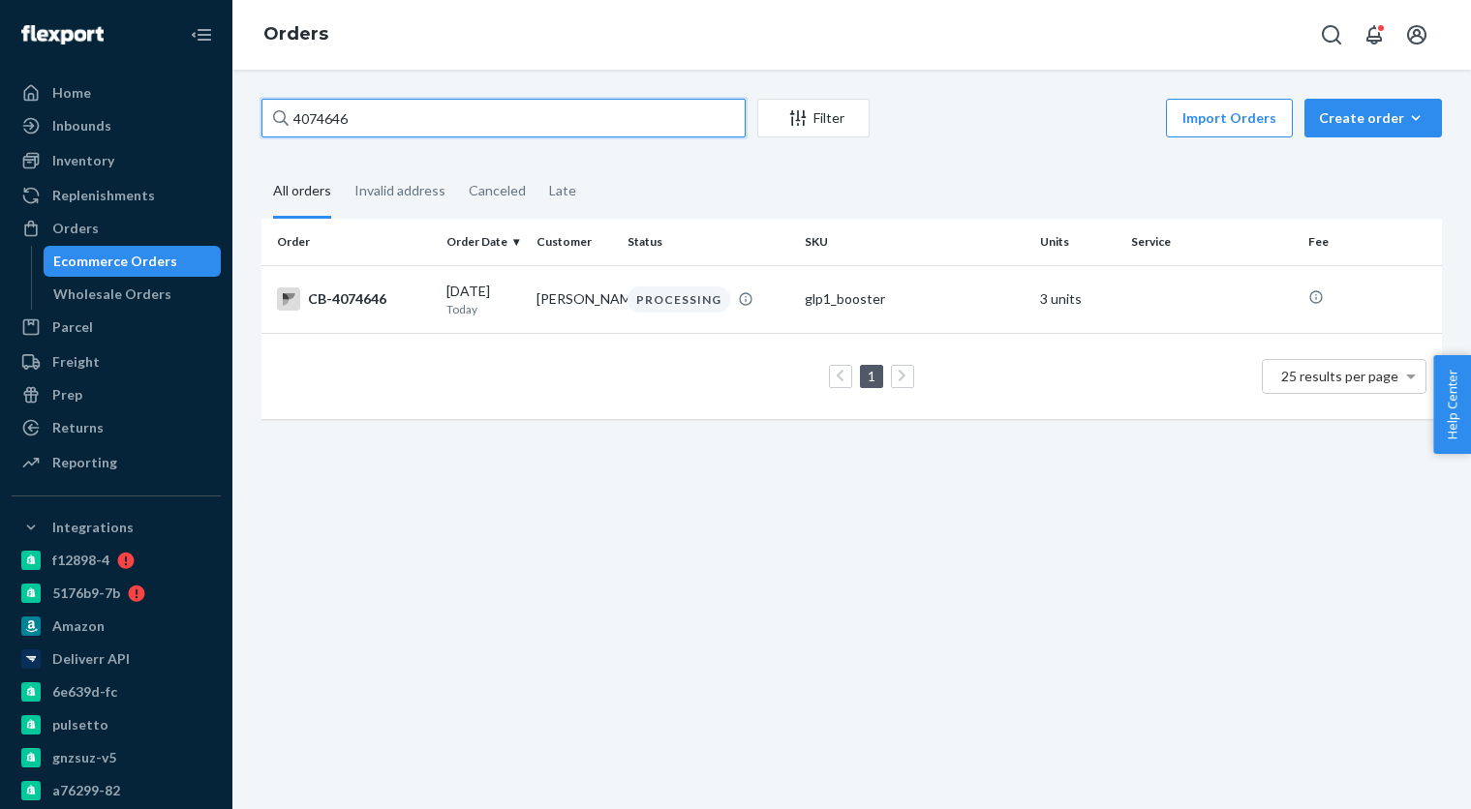
paste input "61081"
type input "4061081"
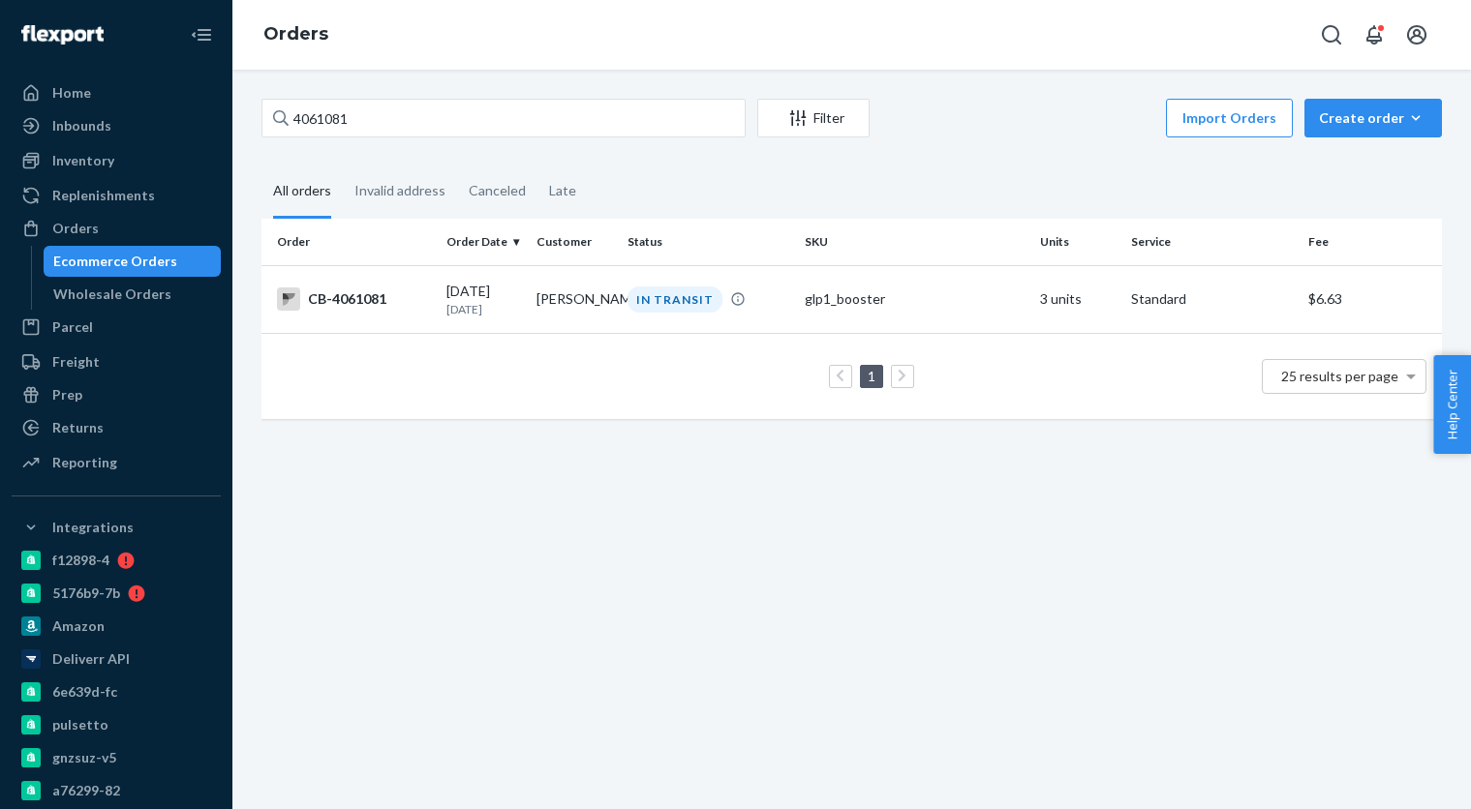
click at [515, 316] on p "[DATE]" at bounding box center [483, 309] width 75 height 16
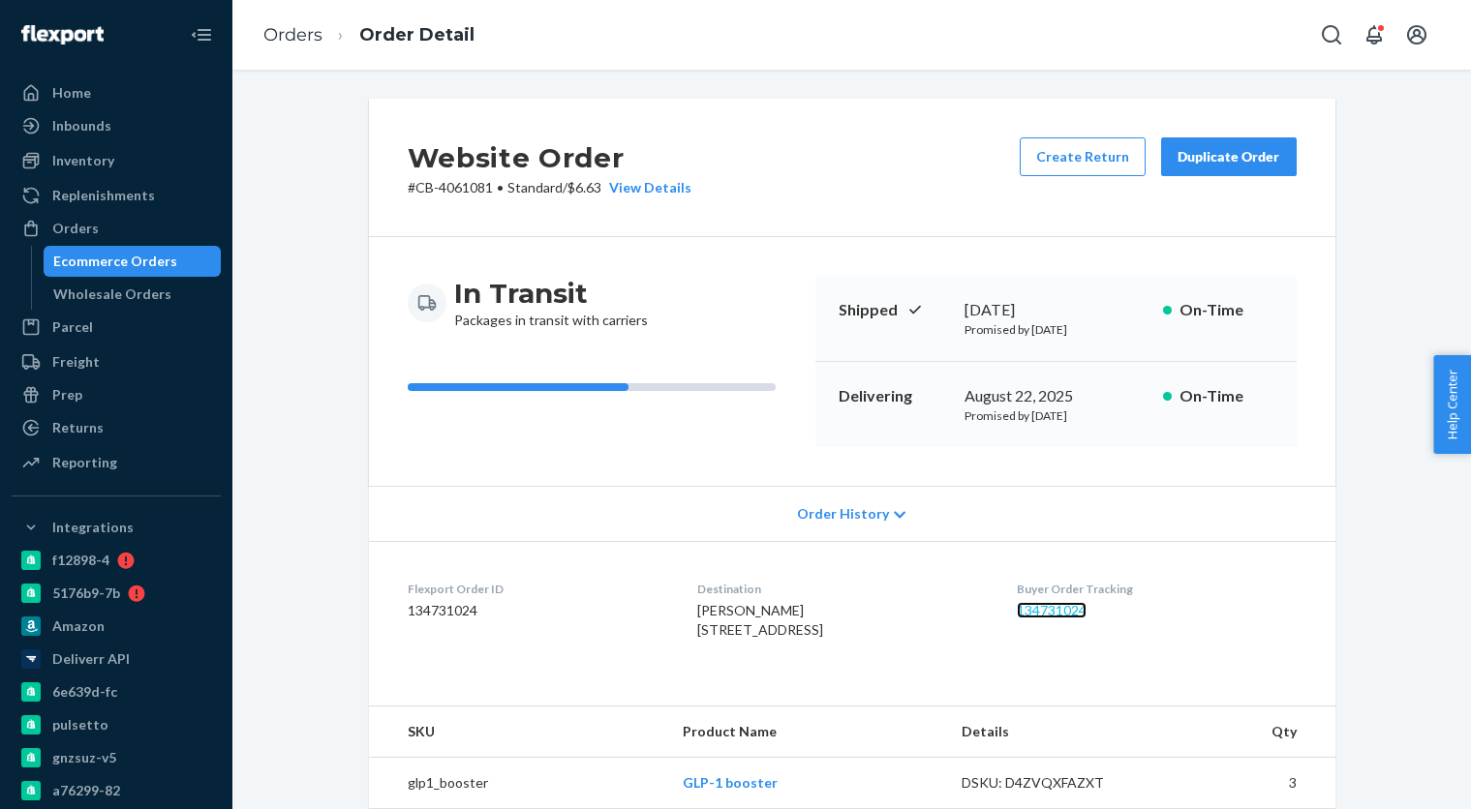
click at [1050, 615] on link "134731024" at bounding box center [1052, 610] width 70 height 16
